Goal: Task Accomplishment & Management: Complete application form

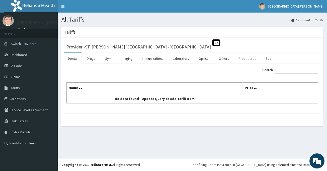
click at [247, 58] on link "Procedures" at bounding box center [247, 58] width 26 height 11
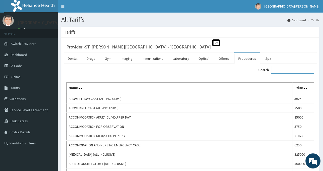
click at [283, 68] on input "Search:" at bounding box center [292, 70] width 43 height 8
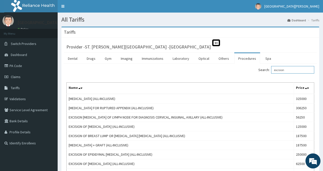
drag, startPoint x: 293, startPoint y: 69, endPoint x: 274, endPoint y: 70, distance: 19.6
click at [274, 70] on label "Search: excision" at bounding box center [286, 70] width 56 height 8
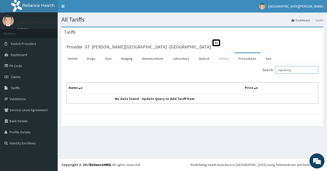
type input "ingrowing"
click at [222, 57] on link "Others" at bounding box center [224, 58] width 19 height 11
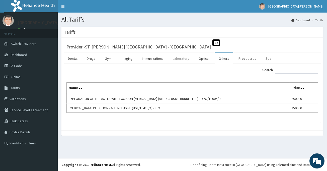
click at [180, 59] on link "Laboratory" at bounding box center [181, 58] width 25 height 11
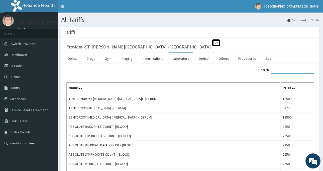
click at [284, 70] on input "Search:" at bounding box center [292, 70] width 43 height 8
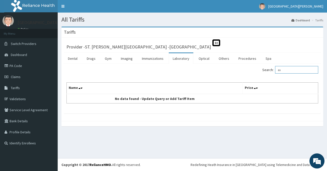
type input "e"
drag, startPoint x: 299, startPoint y: 72, endPoint x: 275, endPoint y: 76, distance: 24.2
click at [275, 76] on div "Search: ingrowing Name Price No data found - Update Query or Add Tariff Item" at bounding box center [192, 84] width 252 height 37
type input "ingrowing"
click at [245, 58] on link "Procedures" at bounding box center [247, 58] width 26 height 11
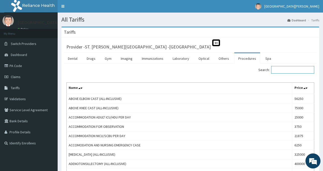
click at [285, 70] on input "Search:" at bounding box center [292, 70] width 43 height 8
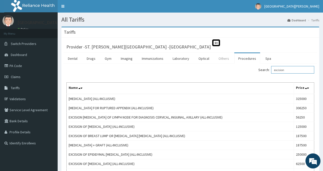
type input "excision"
click at [217, 57] on link "Others" at bounding box center [224, 58] width 19 height 11
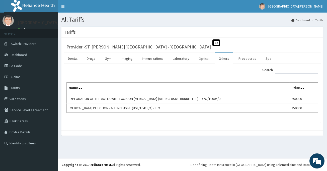
click at [205, 57] on link "Optical" at bounding box center [203, 58] width 19 height 11
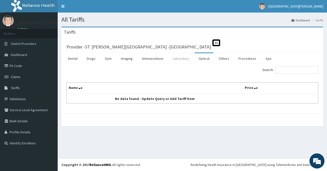
click at [175, 59] on link "Laboratory" at bounding box center [181, 58] width 25 height 11
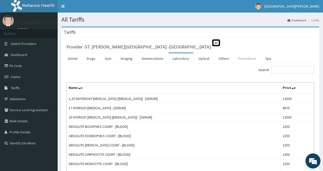
click at [237, 60] on link "Procedures" at bounding box center [247, 58] width 26 height 11
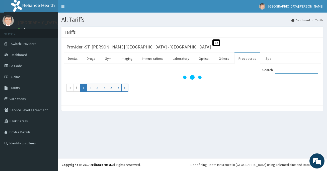
click at [283, 71] on input "Search:" at bounding box center [296, 70] width 43 height 8
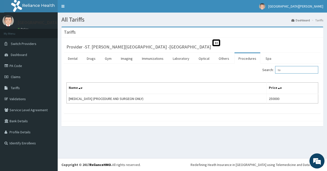
type input "t"
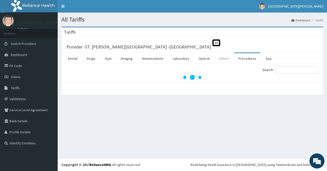
click at [221, 58] on link "Others" at bounding box center [224, 58] width 19 height 11
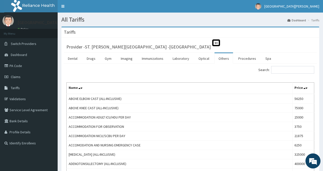
click at [222, 58] on link "Others" at bounding box center [224, 58] width 19 height 11
click at [247, 61] on link "Procedures" at bounding box center [247, 58] width 26 height 11
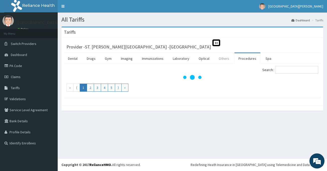
click at [223, 56] on link "Others" at bounding box center [224, 58] width 19 height 11
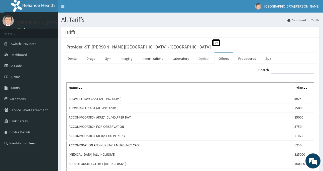
click at [206, 59] on link "Optical" at bounding box center [203, 58] width 19 height 11
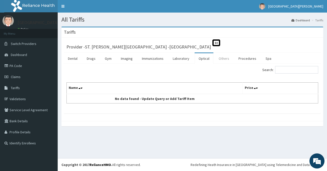
click at [219, 59] on link "Others" at bounding box center [224, 58] width 19 height 11
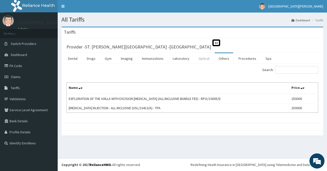
click at [203, 57] on link "Optical" at bounding box center [203, 58] width 19 height 11
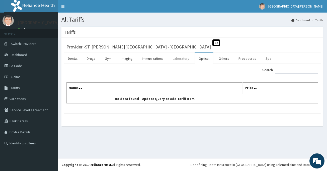
click at [179, 59] on link "Laboratory" at bounding box center [181, 58] width 25 height 11
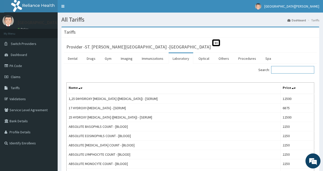
click at [284, 68] on input "Search:" at bounding box center [292, 70] width 43 height 8
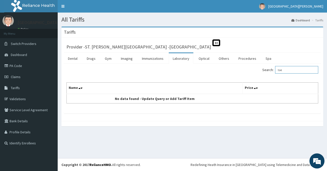
type input "toe"
click at [21, 75] on link "Claims" at bounding box center [29, 76] width 58 height 11
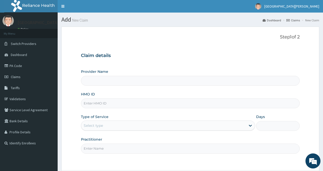
click at [106, 104] on input "HMO ID" at bounding box center [190, 103] width 219 height 10
type input "ST. [PERSON_NAME][GEOGRAPHIC_DATA] -[GEOGRAPHIC_DATA]"
paste input "EDE/10056/C"
type input "EDE/10056/C"
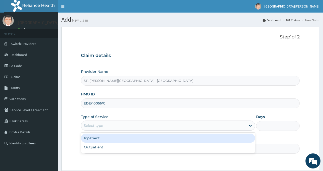
click at [127, 127] on div "Select type" at bounding box center [163, 125] width 165 height 8
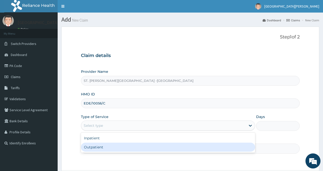
click at [137, 148] on div "Outpatient" at bounding box center [168, 146] width 174 height 9
type input "1"
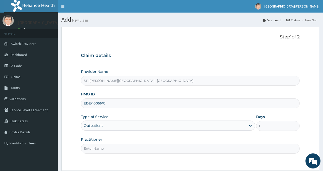
click at [136, 149] on input "Practitioner" at bounding box center [190, 148] width 219 height 10
type input "LUBA"
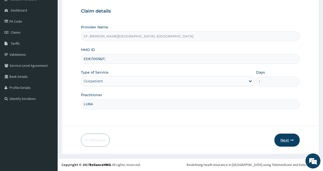
click at [288, 140] on button "Next" at bounding box center [286, 139] width 25 height 13
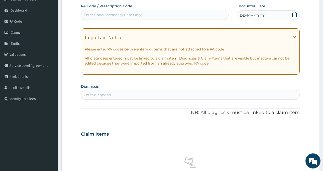
click at [143, 9] on div "PA Code / Prescription Code Enter Code(Secondary Care Only)" at bounding box center [155, 12] width 148 height 16
click at [143, 14] on div "Enter Code(Secondary Care Only)" at bounding box center [154, 15] width 147 height 8
paste input "PA/2C902D"
type input "PA/2C902D"
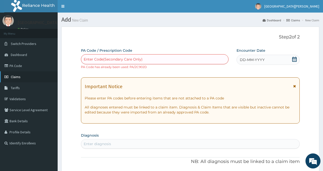
click at [22, 79] on link "Claims" at bounding box center [29, 76] width 58 height 11
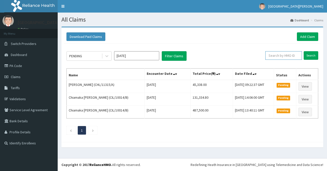
click at [276, 56] on input "text" at bounding box center [283, 55] width 37 height 9
paste input "PA/2C902D"
type input "PA/2C902D"
click at [315, 56] on input "Search" at bounding box center [310, 55] width 15 height 9
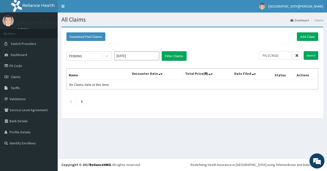
click at [299, 55] on span at bounding box center [297, 55] width 10 height 9
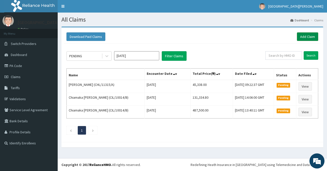
click at [304, 40] on link "Add Claim" at bounding box center [307, 36] width 21 height 9
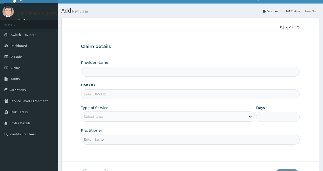
scroll to position [25, 0]
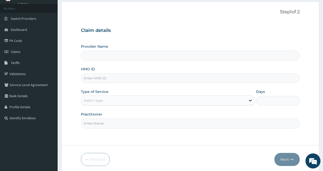
click at [99, 79] on input "HMO ID" at bounding box center [190, 78] width 219 height 10
paste input "EDE/10056/C"
type input "EDE/10056/C"
click at [143, 103] on div "Select type" at bounding box center [163, 100] width 165 height 8
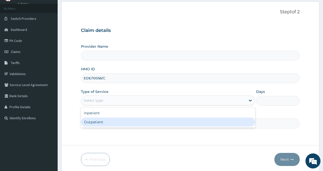
type input "ST. [PERSON_NAME][GEOGRAPHIC_DATA] -[GEOGRAPHIC_DATA]"
click at [135, 123] on div "Outpatient" at bounding box center [168, 121] width 174 height 9
type input "1"
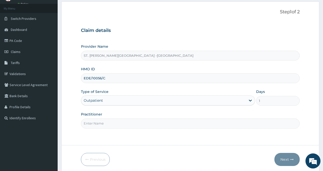
click at [135, 123] on input "Practitioner" at bounding box center [190, 123] width 219 height 10
type input "LUBA"
click at [285, 160] on button "Next" at bounding box center [286, 159] width 25 height 13
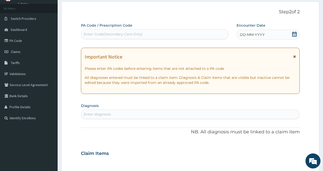
scroll to position [0, 0]
click at [17, 51] on span "Claims" at bounding box center [16, 51] width 10 height 5
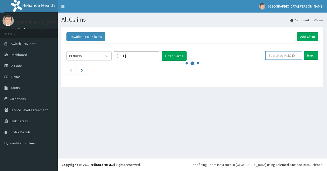
click at [274, 56] on input "text" at bounding box center [283, 55] width 37 height 9
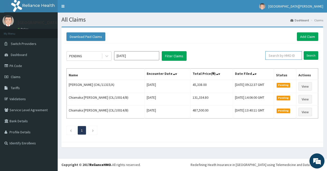
paste input "EDE/10056/C"
type input "EDE/10056/C"
click at [307, 58] on input "Search" at bounding box center [310, 55] width 15 height 9
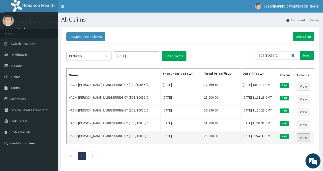
click at [302, 138] on link "View" at bounding box center [304, 137] width 14 height 9
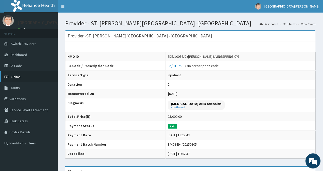
click at [20, 75] on span "Claims" at bounding box center [16, 76] width 10 height 5
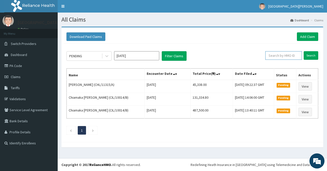
click at [274, 54] on input "text" at bounding box center [283, 55] width 37 height 9
paste input "EDE/10056/C"
type input "EDE/10056/C"
click at [315, 55] on input "Search" at bounding box center [310, 55] width 15 height 9
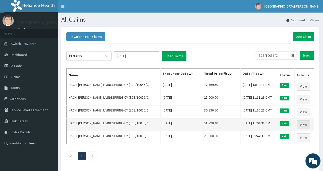
click at [304, 125] on link "View" at bounding box center [304, 124] width 14 height 9
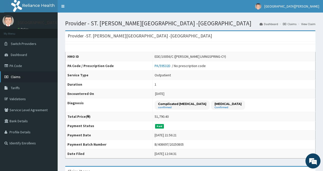
click at [21, 78] on link "Claims" at bounding box center [29, 76] width 58 height 11
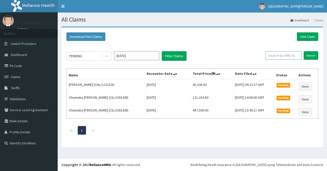
click at [281, 57] on input "text" at bounding box center [283, 55] width 37 height 9
paste input "EDE/10056/C"
type input "EDE/10056/C"
click at [307, 59] on input "Search" at bounding box center [310, 55] width 15 height 9
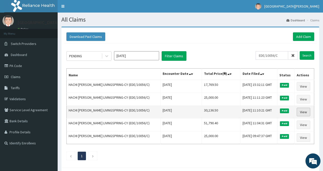
click at [302, 112] on link "View" at bounding box center [304, 112] width 14 height 9
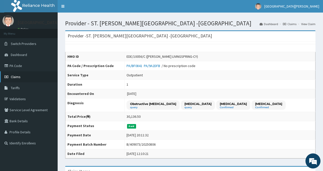
click at [8, 76] on icon at bounding box center [7, 77] width 5 height 4
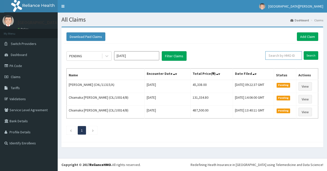
click at [280, 56] on input "text" at bounding box center [283, 55] width 37 height 9
paste input "EDE/10056/C"
type input "EDE/10056/C"
click at [310, 55] on input "Search" at bounding box center [310, 55] width 15 height 9
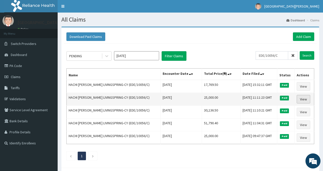
click at [303, 97] on link "View" at bounding box center [304, 99] width 14 height 9
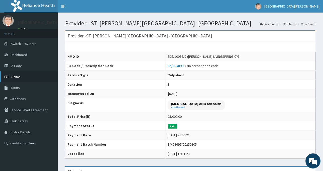
click at [14, 77] on span "Claims" at bounding box center [16, 76] width 10 height 5
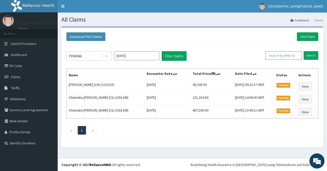
click at [277, 56] on input "text" at bounding box center [283, 55] width 37 height 9
paste input "EDE/10056/C"
type input "EDE/10056/C"
click at [311, 56] on input "Search" at bounding box center [310, 55] width 15 height 9
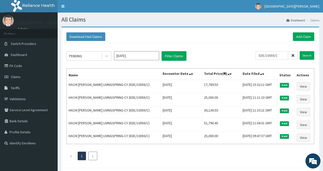
click at [93, 158] on link "Next page" at bounding box center [93, 155] width 2 height 5
click at [93, 156] on icon "Next page" at bounding box center [93, 155] width 2 height 3
click at [71, 156] on icon "Previous page" at bounding box center [71, 155] width 2 height 3
click at [10, 85] on link "Tariffs" at bounding box center [29, 87] width 58 height 11
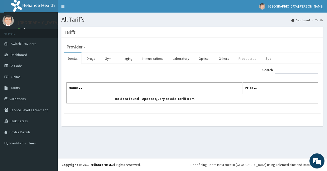
click at [246, 57] on link "Procedures" at bounding box center [247, 58] width 26 height 11
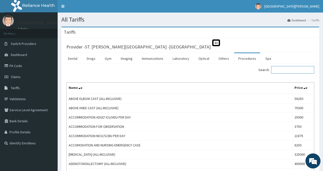
click at [289, 70] on input "Search:" at bounding box center [292, 70] width 43 height 8
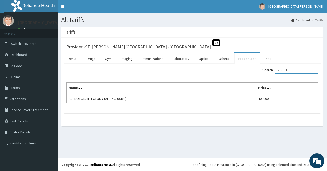
drag, startPoint x: 293, startPoint y: 71, endPoint x: 280, endPoint y: 75, distance: 14.3
click at [280, 75] on div "Search: adenot Name Price ADENOTONSILLECTOMY (ALL-INCLUSIVE) 400000" at bounding box center [192, 84] width 252 height 37
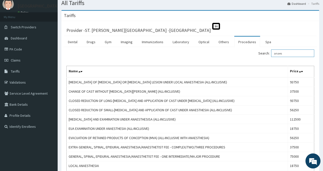
scroll to position [25, 0]
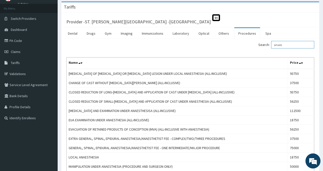
type input "anaes"
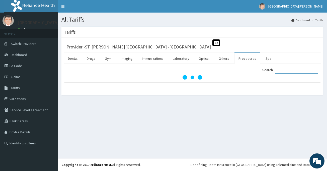
click at [290, 69] on input "Search:" at bounding box center [296, 70] width 43 height 8
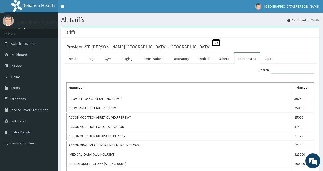
click at [93, 58] on link "Drugs" at bounding box center [91, 58] width 17 height 11
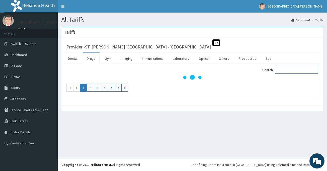
click at [282, 70] on input "Search:" at bounding box center [296, 70] width 43 height 8
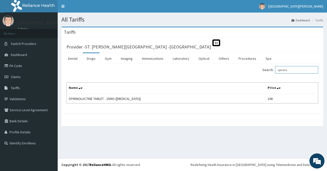
type input "spirono"
click at [178, 59] on link "Laboratory" at bounding box center [181, 58] width 25 height 11
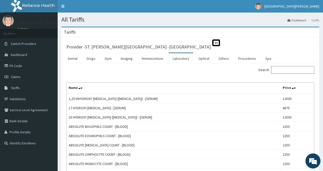
click at [285, 70] on input "Search:" at bounding box center [292, 70] width 43 height 8
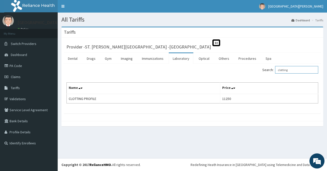
type input "clotting"
click at [249, 56] on link "Procedures" at bounding box center [247, 58] width 26 height 11
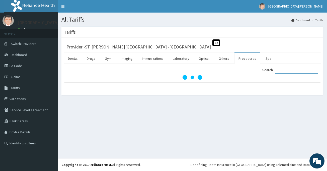
click at [291, 68] on input "Search:" at bounding box center [296, 70] width 43 height 8
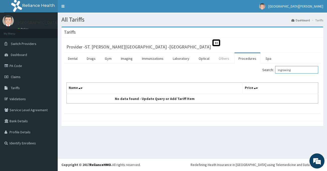
type input "ingrowing"
click at [219, 59] on link "Others" at bounding box center [224, 58] width 19 height 11
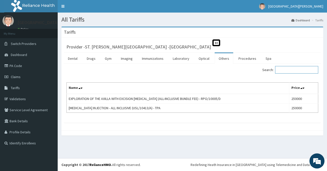
click at [288, 70] on input "Search:" at bounding box center [296, 70] width 43 height 8
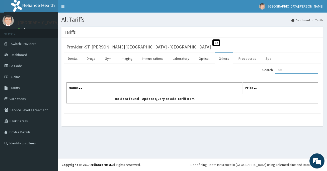
type input "o"
type input "ing"
click at [181, 61] on link "Laboratory" at bounding box center [181, 58] width 25 height 11
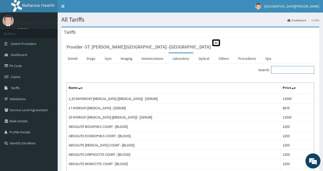
click at [282, 70] on input "Search:" at bounding box center [292, 70] width 43 height 8
type input "o"
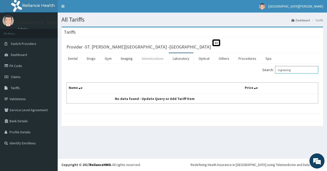
type input "ingrowing"
click at [156, 60] on link "Immunizations" at bounding box center [153, 58] width 30 height 11
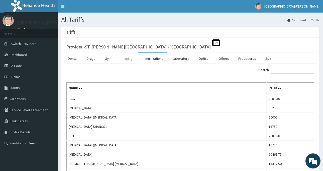
click at [126, 59] on link "Imaging" at bounding box center [127, 58] width 20 height 11
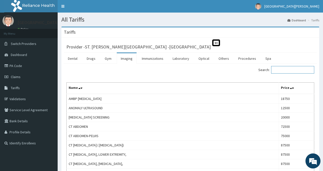
click at [281, 72] on input "Search:" at bounding box center [292, 70] width 43 height 8
paste input "TMT/10215/A"
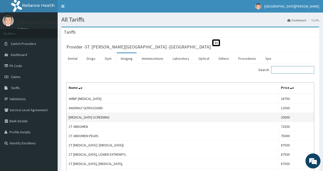
type input "TMT/10215/A"
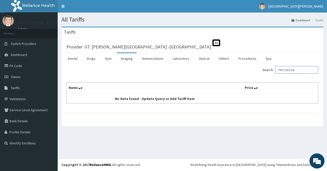
drag, startPoint x: 301, startPoint y: 70, endPoint x: 279, endPoint y: 77, distance: 23.5
click at [279, 77] on div "Search: TMT/10215/A Name Price No data found - Update Query or Add Tariff Item" at bounding box center [192, 84] width 252 height 37
type input "ingr"
click at [109, 59] on link "Gym" at bounding box center [108, 58] width 15 height 11
click at [290, 70] on input "Search:" at bounding box center [296, 70] width 43 height 8
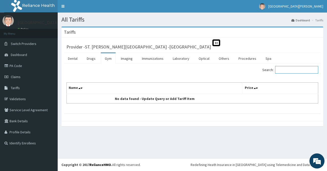
paste input "TMT/10215/A"
drag, startPoint x: 306, startPoint y: 69, endPoint x: 275, endPoint y: 74, distance: 31.0
click at [277, 74] on div "Search: TMT/10215/A" at bounding box center [257, 70] width 122 height 9
type input "i"
click at [246, 55] on link "Procedures" at bounding box center [247, 58] width 26 height 11
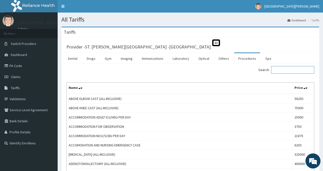
click at [281, 70] on input "Search:" at bounding box center [292, 70] width 43 height 8
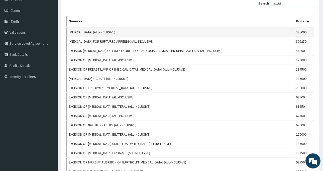
scroll to position [75, 0]
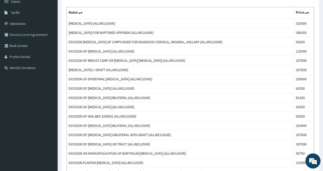
type input "excisi"
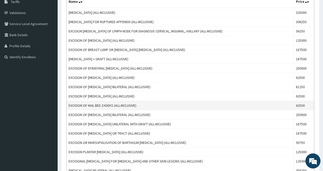
scroll to position [0, 0]
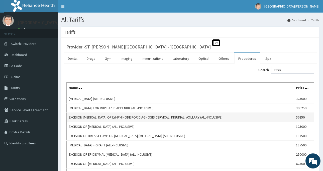
click at [146, 115] on td "EXCISION BIOPSY OF LYMPH NODE FOR DIAGNOSIS CERVICAL, INGUINAL, AXILLARY (ALL-I…" at bounding box center [180, 117] width 227 height 9
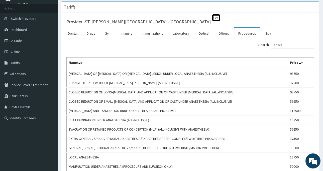
drag, startPoint x: 15, startPoint y: 37, endPoint x: 132, endPoint y: 47, distance: 117.4
click at [15, 37] on link "PA Code" at bounding box center [29, 40] width 58 height 11
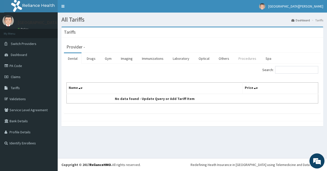
click at [244, 59] on link "Procedures" at bounding box center [247, 58] width 26 height 11
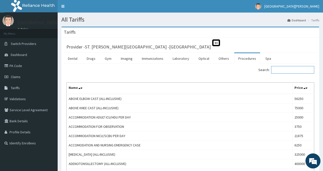
click at [286, 69] on input "Search:" at bounding box center [292, 70] width 43 height 8
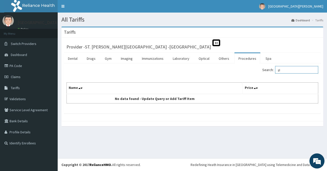
type input "g"
type input "glut"
click at [21, 65] on link "PA Code" at bounding box center [29, 65] width 58 height 11
